Goal: Task Accomplishment & Management: Manage account settings

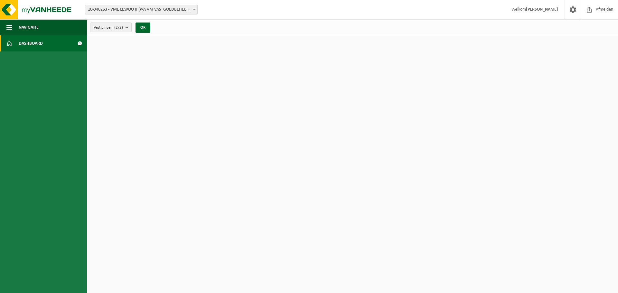
click at [540, 7] on strong "[PERSON_NAME]" at bounding box center [542, 9] width 32 height 5
click at [113, 27] on span "Vestigingen (2/2)" at bounding box center [108, 28] width 29 height 10
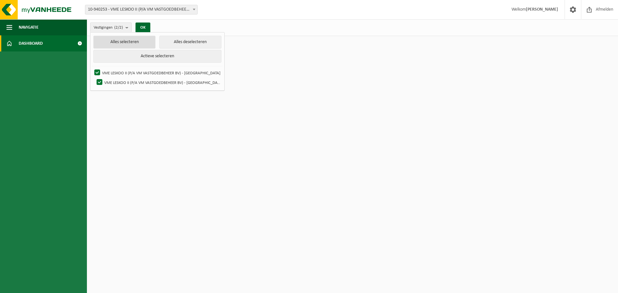
click at [124, 43] on button "Alles selecteren" at bounding box center [124, 42] width 62 height 13
click at [143, 27] on button "OK" at bounding box center [143, 28] width 15 height 10
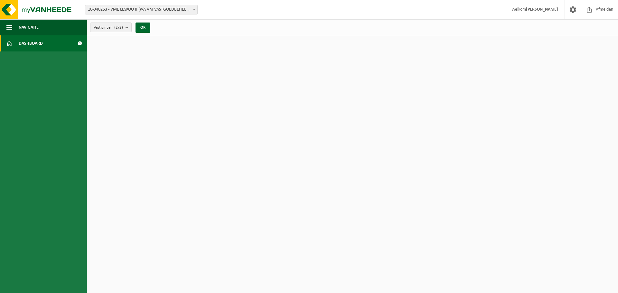
click at [68, 44] on link "Dashboard" at bounding box center [43, 43] width 87 height 16
click at [50, 27] on button "Navigatie" at bounding box center [43, 27] width 87 height 16
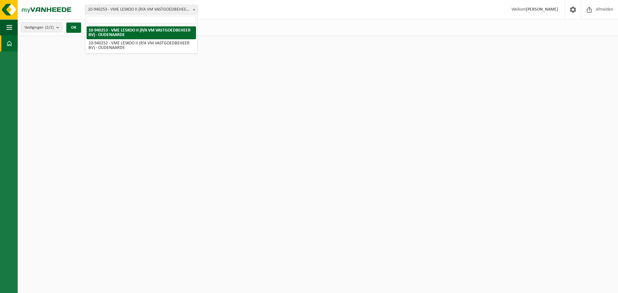
click at [125, 10] on span "10-940253 - VME LESKOO II (P/A VM VASTGOEDBEHEER BV) - OUDENAARDE" at bounding box center [141, 9] width 112 height 9
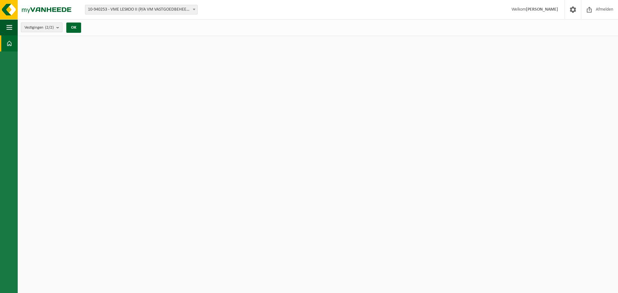
click at [58, 28] on b "submit" at bounding box center [59, 27] width 6 height 9
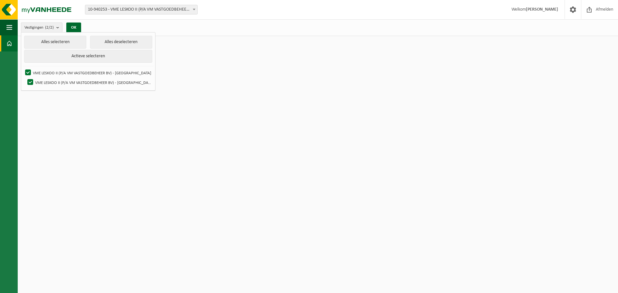
click at [193, 9] on b at bounding box center [194, 10] width 3 height 2
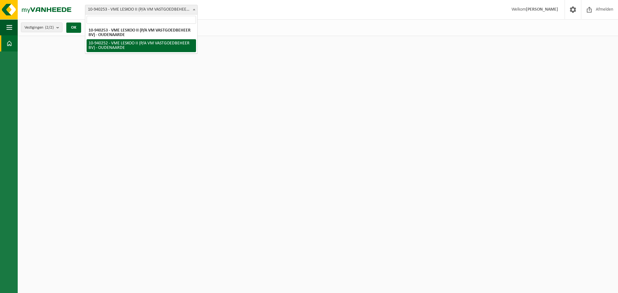
select select "161514"
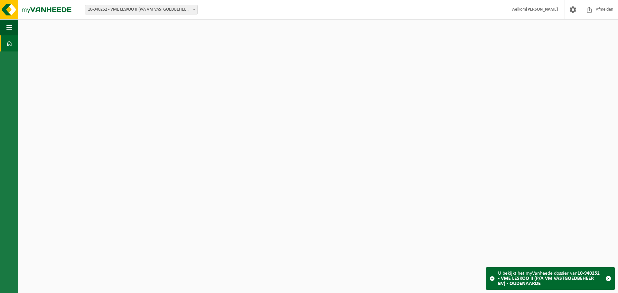
click at [493, 279] on span at bounding box center [492, 278] width 5 height 5
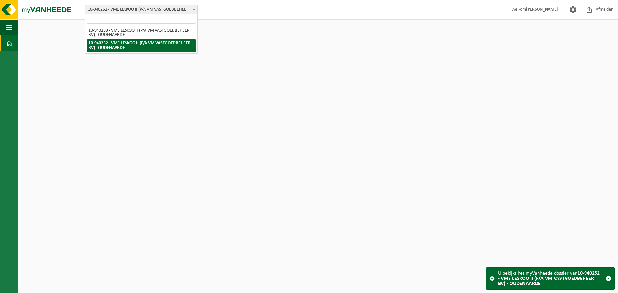
click at [193, 9] on span at bounding box center [194, 9] width 6 height 8
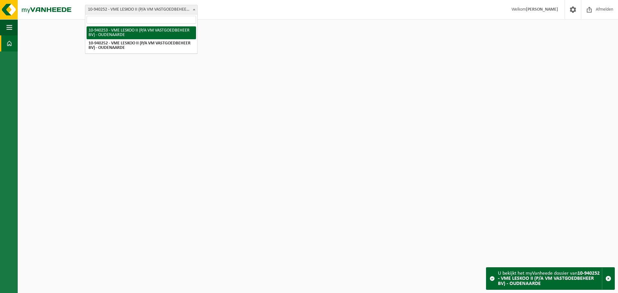
select select "161515"
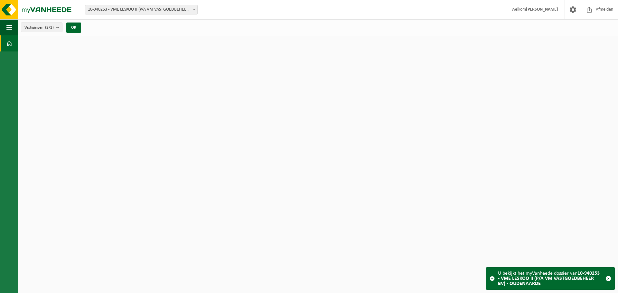
click at [493, 279] on span at bounding box center [492, 278] width 5 height 5
click at [608, 278] on span "button" at bounding box center [609, 279] width 6 height 6
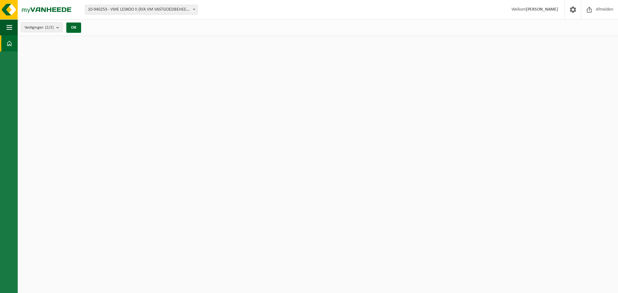
click at [547, 8] on strong "[PERSON_NAME]" at bounding box center [542, 9] width 32 height 5
click at [73, 27] on button "OK" at bounding box center [73, 28] width 15 height 10
click at [59, 27] on b "submit" at bounding box center [59, 27] width 6 height 9
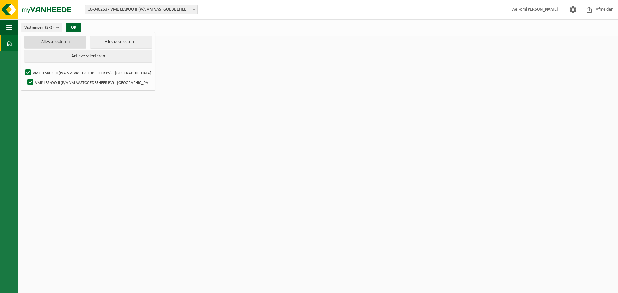
click at [59, 42] on button "Alles selecteren" at bounding box center [55, 42] width 62 height 13
click at [67, 56] on button "Actieve selecteren" at bounding box center [88, 56] width 128 height 13
click at [7, 28] on span "button" at bounding box center [9, 27] width 6 height 16
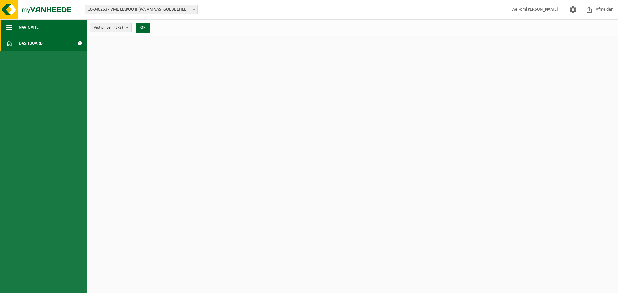
click at [26, 27] on span "Navigatie" at bounding box center [29, 27] width 20 height 16
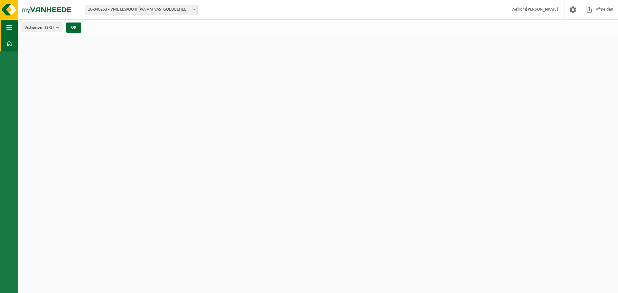
click at [11, 28] on span "button" at bounding box center [9, 27] width 6 height 16
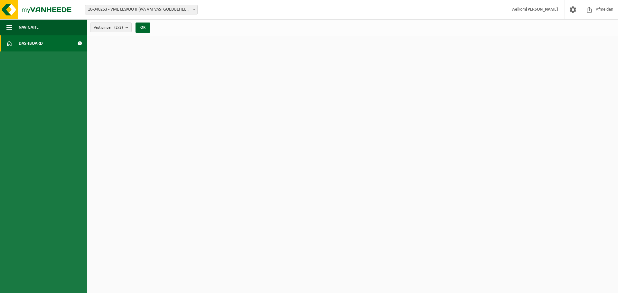
click at [19, 41] on span "Dashboard" at bounding box center [31, 43] width 24 height 16
click at [79, 42] on span at bounding box center [79, 43] width 14 height 16
click at [144, 27] on button "OK" at bounding box center [143, 28] width 15 height 10
click at [11, 43] on span at bounding box center [9, 43] width 6 height 16
click at [6, 26] on button "Navigatie" at bounding box center [43, 27] width 87 height 16
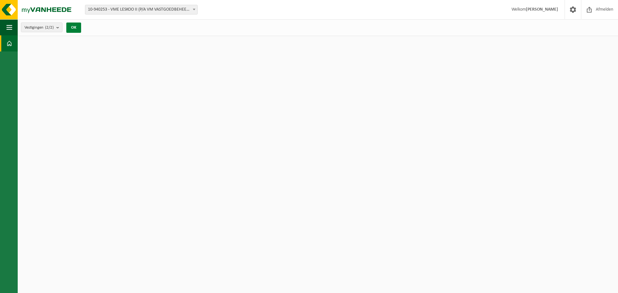
click at [75, 29] on button "OK" at bounding box center [73, 28] width 15 height 10
click at [572, 10] on span at bounding box center [573, 9] width 10 height 19
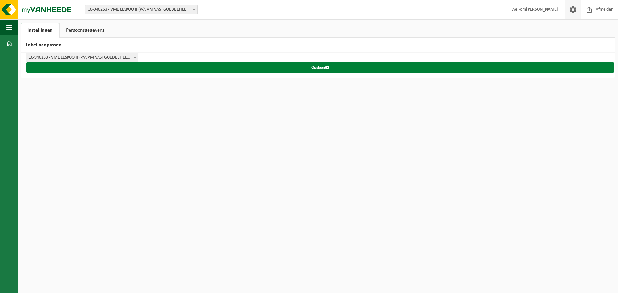
click at [320, 67] on button "Opslaan" at bounding box center [320, 67] width 588 height 10
click at [327, 68] on span "submit" at bounding box center [327, 67] width 4 height 4
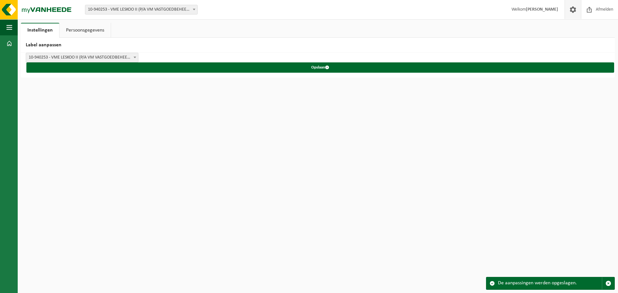
click at [83, 58] on span "10-940253 - VME LESKOO II (P/A VM VASTGOEDBEHEER BV) - OUDENAARDE" at bounding box center [82, 57] width 112 height 9
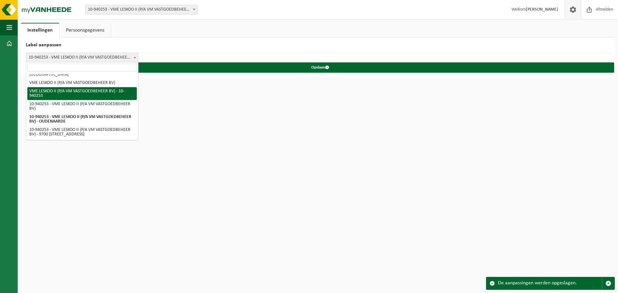
scroll to position [13, 0]
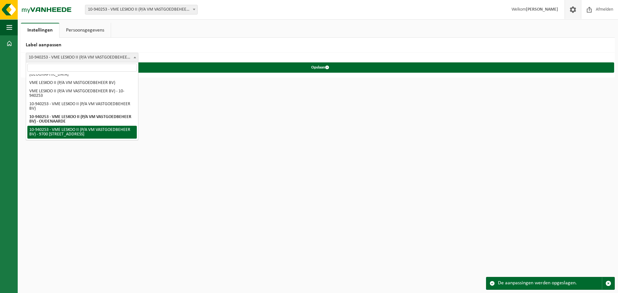
select select "5"
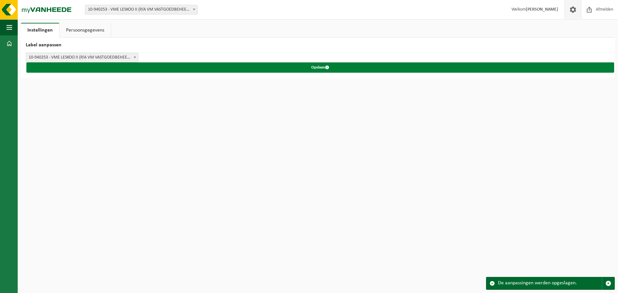
click at [328, 66] on span "submit" at bounding box center [327, 67] width 4 height 4
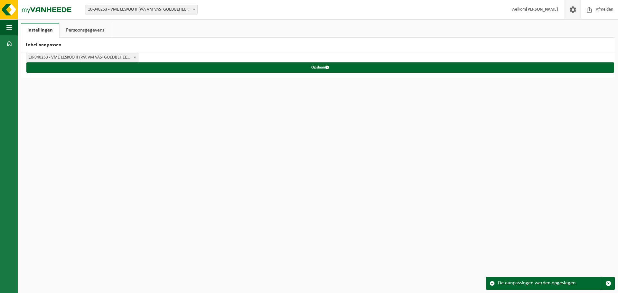
click at [328, 66] on span "submit" at bounding box center [327, 67] width 4 height 4
click at [89, 29] on link "Persoonsgegevens" at bounding box center [85, 30] width 51 height 15
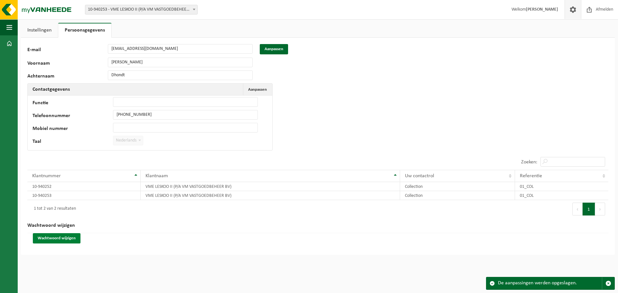
click at [64, 238] on button "Wachtwoord wijzigen" at bounding box center [57, 238] width 48 height 10
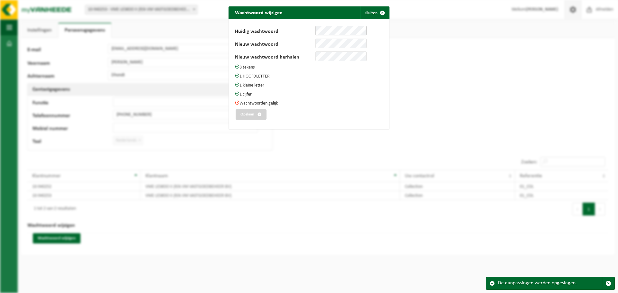
click at [311, 25] on div "Huidig wachtwoord Nieuw wachtwoord Nieuw wachtwoord herhalen 8 tekens 1 HOOFDLE…" at bounding box center [309, 74] width 161 height 110
click at [250, 111] on button "Opslaan" at bounding box center [251, 114] width 31 height 10
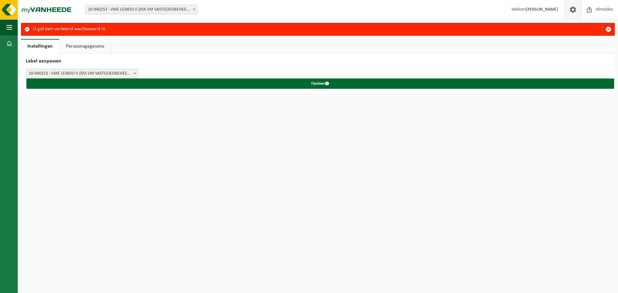
click at [43, 45] on link "Instellingen" at bounding box center [40, 46] width 38 height 15
click at [92, 45] on link "Persoonsgegevens" at bounding box center [85, 46] width 51 height 15
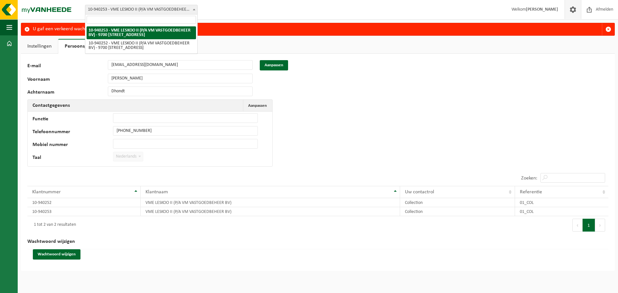
click at [194, 10] on b at bounding box center [194, 10] width 3 height 2
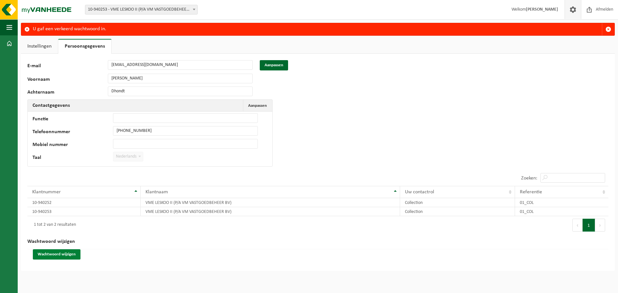
click at [66, 254] on button "Wachtwoord wijzigen" at bounding box center [57, 255] width 48 height 10
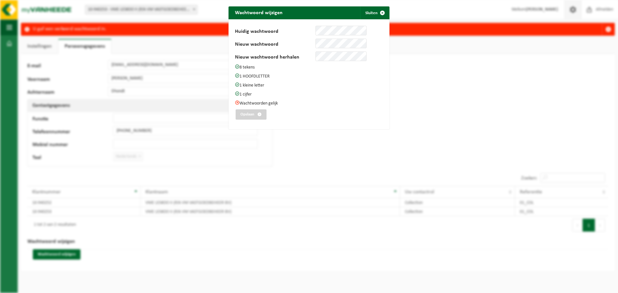
click at [235, 101] on span at bounding box center [237, 102] width 5 height 5
click at [301, 38] on div "Huidig wachtwoord Nieuw wachtwoord Nieuw wachtwoord herhalen 8 tekens 1 HOOFDLE…" at bounding box center [309, 74] width 148 height 97
click at [381, 12] on span "submit" at bounding box center [382, 12] width 13 height 13
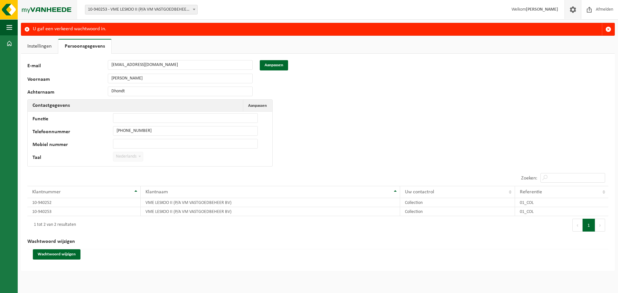
click at [54, 9] on img at bounding box center [38, 9] width 77 height 19
